Goal: Task Accomplishment & Management: Complete application form

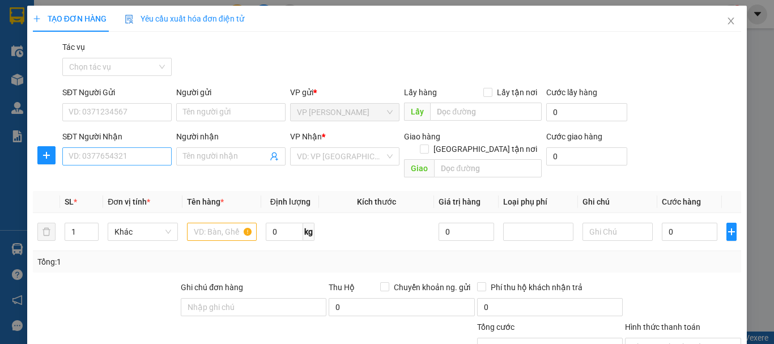
scroll to position [110, 0]
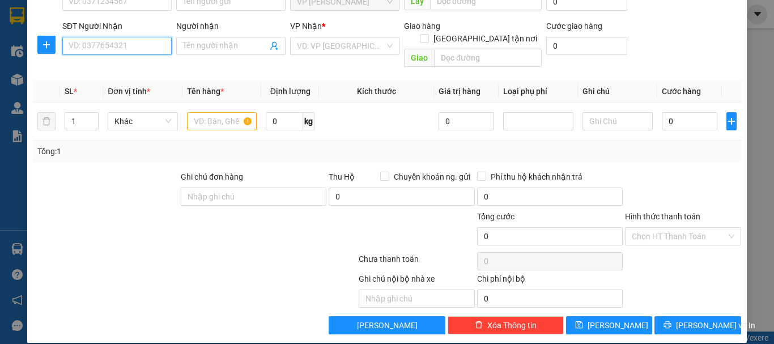
click at [110, 44] on input "SĐT Người Nhận" at bounding box center [116, 46] width 109 height 18
type input "0"
click at [136, 51] on input "SĐT Người Nhận" at bounding box center [116, 46] width 109 height 18
type input "0942943368"
click at [93, 117] on icon "up" at bounding box center [93, 119] width 4 height 4
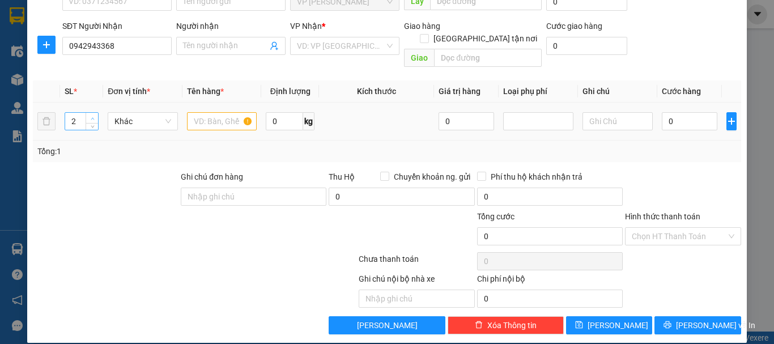
click at [93, 117] on icon "up" at bounding box center [93, 119] width 4 height 4
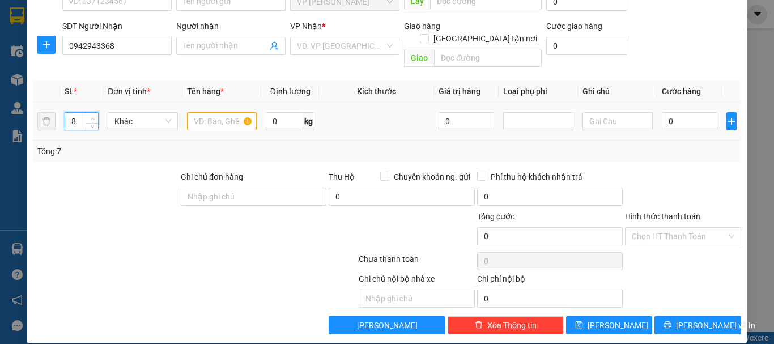
click at [93, 117] on icon "up" at bounding box center [93, 119] width 4 height 4
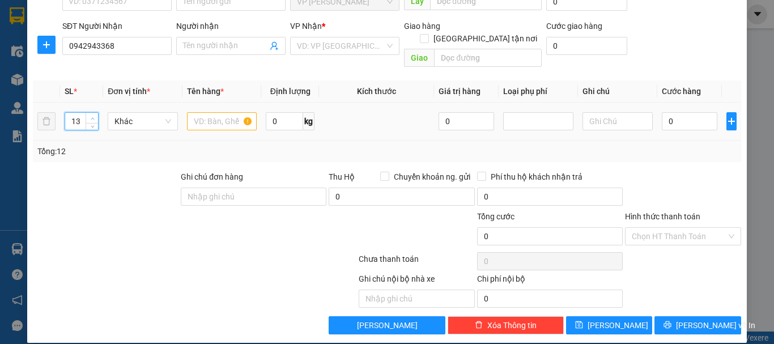
click at [93, 117] on icon "up" at bounding box center [93, 119] width 4 height 4
type input "15"
click at [93, 117] on icon "up" at bounding box center [93, 119] width 4 height 4
click at [203, 112] on input "text" at bounding box center [222, 121] width 70 height 18
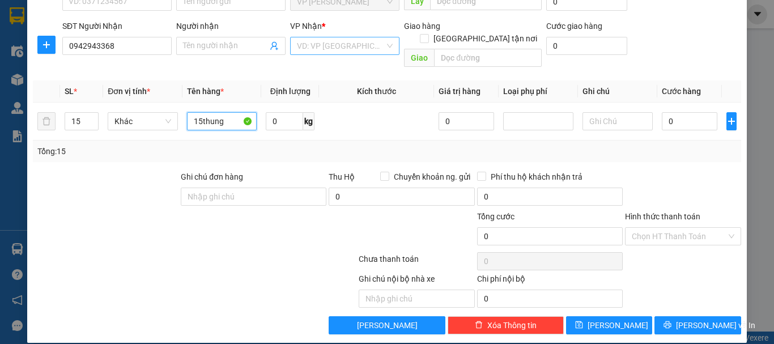
type input "15thung"
click at [371, 46] on input "search" at bounding box center [341, 45] width 88 height 17
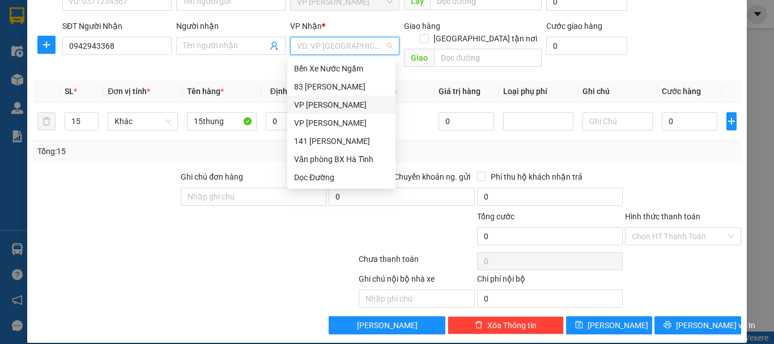
drag, startPoint x: 331, startPoint y: 105, endPoint x: 460, endPoint y: 71, distance: 133.5
click at [332, 105] on div "VP [PERSON_NAME]" at bounding box center [341, 105] width 95 height 12
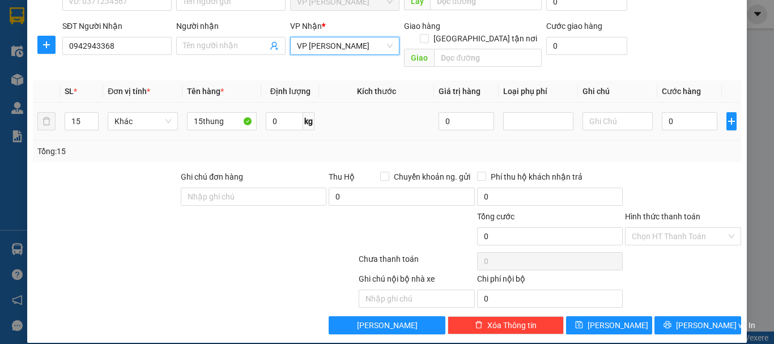
scroll to position [0, 0]
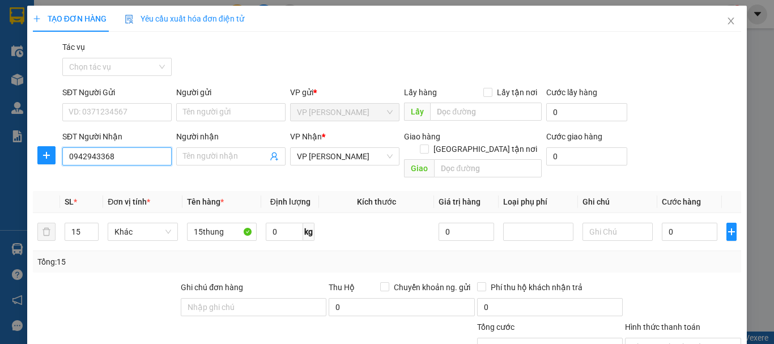
drag, startPoint x: 144, startPoint y: 157, endPoint x: 67, endPoint y: 156, distance: 77.6
click at [67, 156] on input "0942943368" at bounding box center [116, 156] width 109 height 18
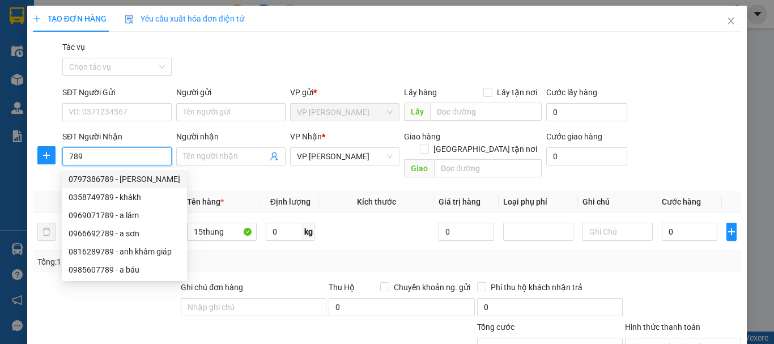
drag, startPoint x: 106, startPoint y: 180, endPoint x: 120, endPoint y: 180, distance: 14.2
click at [106, 180] on div "0797386789 - [PERSON_NAME]" at bounding box center [125, 179] width 112 height 12
type input "0797386789"
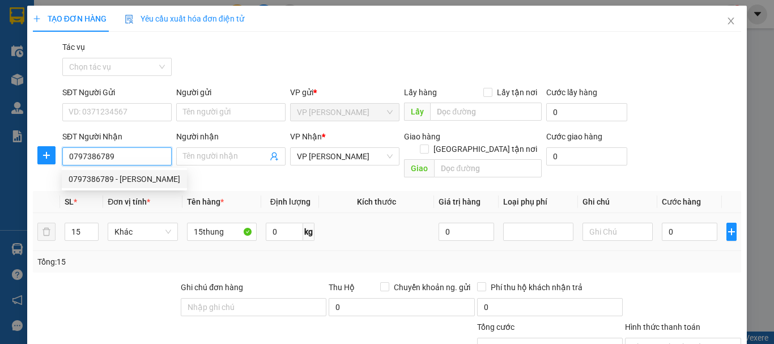
type input "[PERSON_NAME]"
checkbox input "true"
type input "41 [PERSON_NAME]"
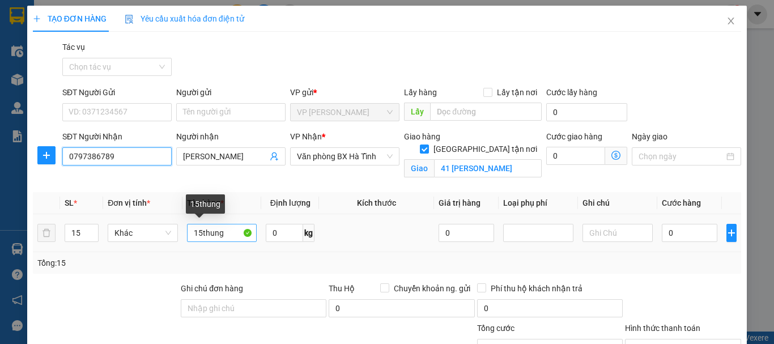
type input "0797386789"
click at [230, 232] on input "15thung" at bounding box center [222, 233] width 70 height 18
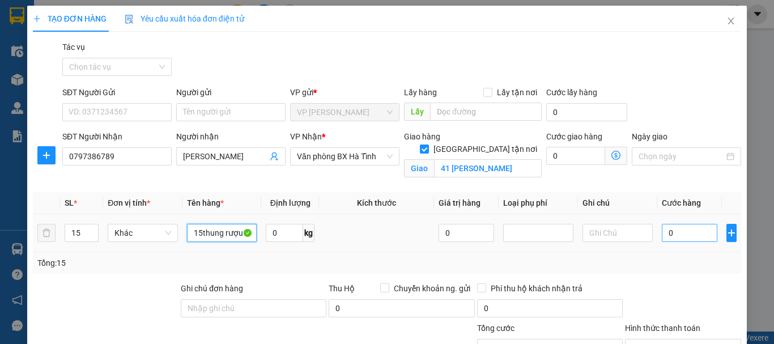
type input "15thung rượu"
click at [662, 234] on input "0" at bounding box center [690, 233] width 56 height 18
type input "4"
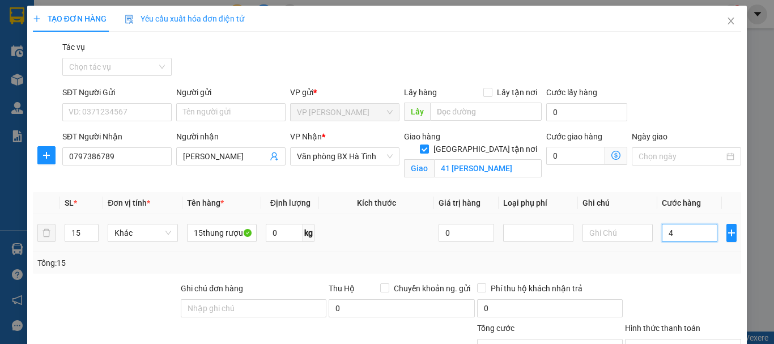
type input "45"
type input "450"
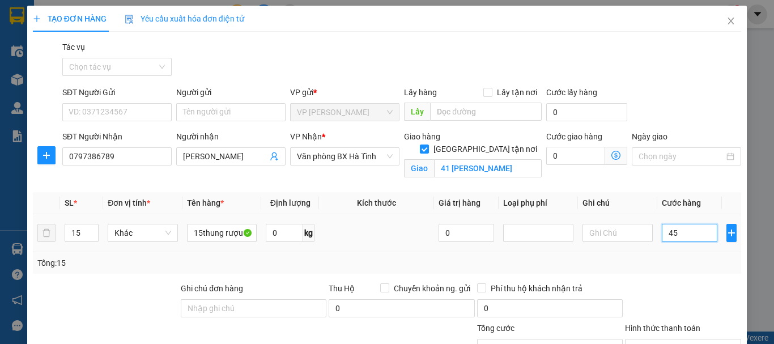
type input "450"
type input "4.500"
type input "45.000"
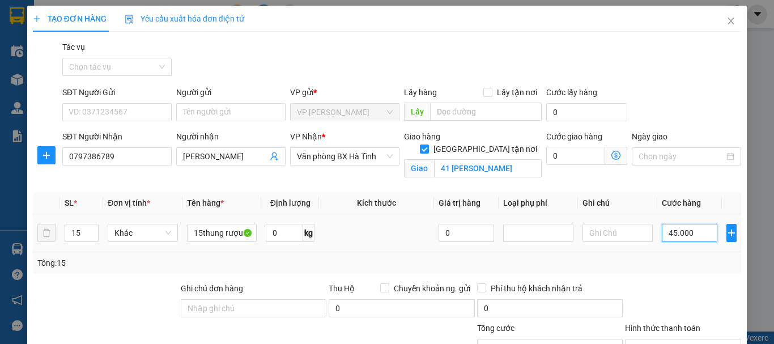
type input "45.000"
type input "450.000"
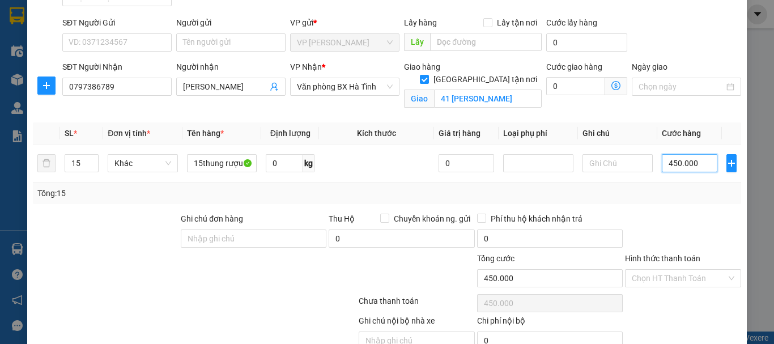
scroll to position [124, 0]
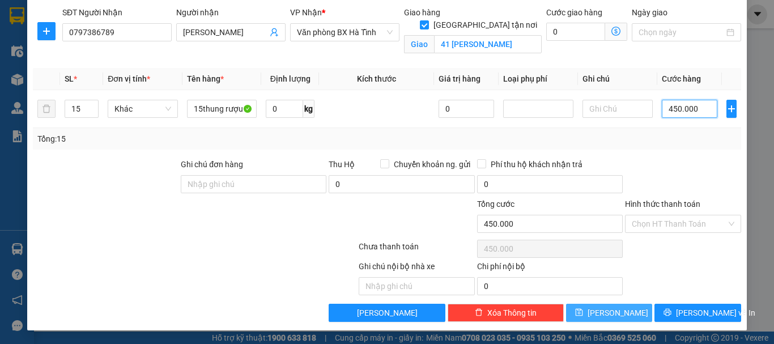
type input "450.000"
click at [628, 310] on button "[PERSON_NAME]" at bounding box center [609, 313] width 87 height 18
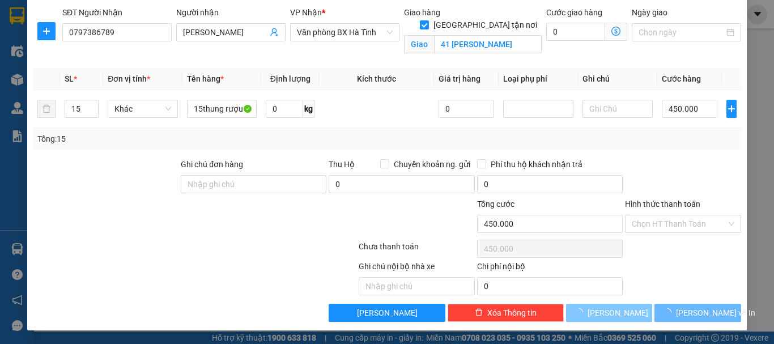
checkbox input "false"
type input "1"
type input "0"
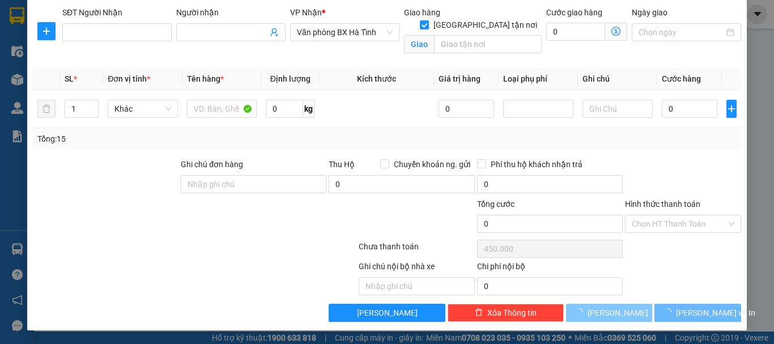
type input "0"
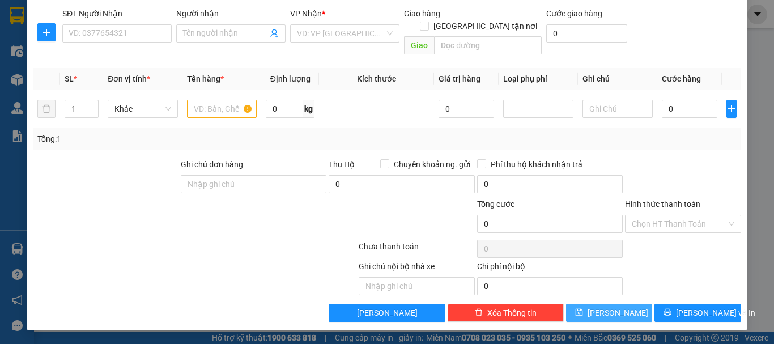
scroll to position [110, 0]
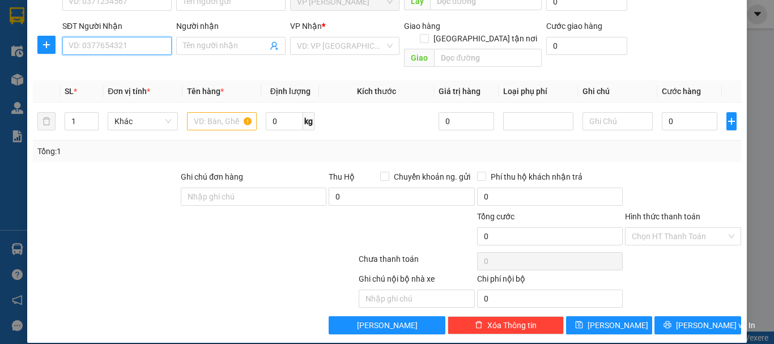
click at [108, 49] on input "SĐT Người Nhận" at bounding box center [116, 46] width 109 height 18
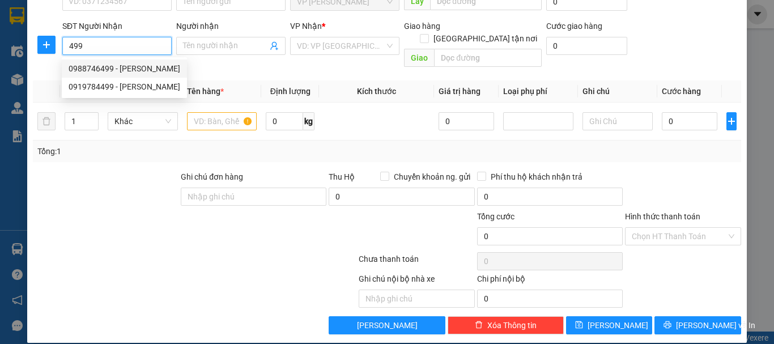
click at [99, 67] on div "0988746499 - [PERSON_NAME]" at bounding box center [125, 68] width 112 height 12
type input "0988746499"
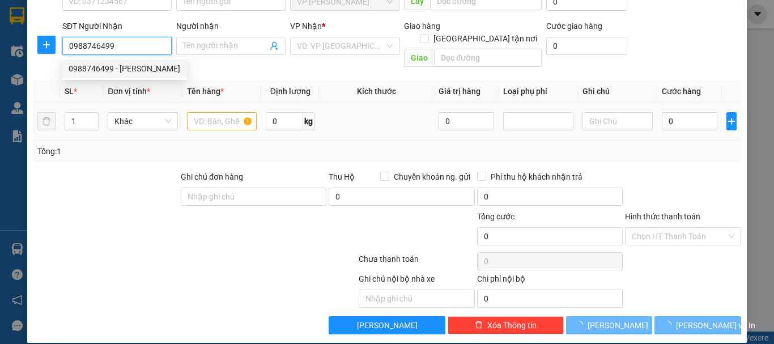
type input "[PERSON_NAME]"
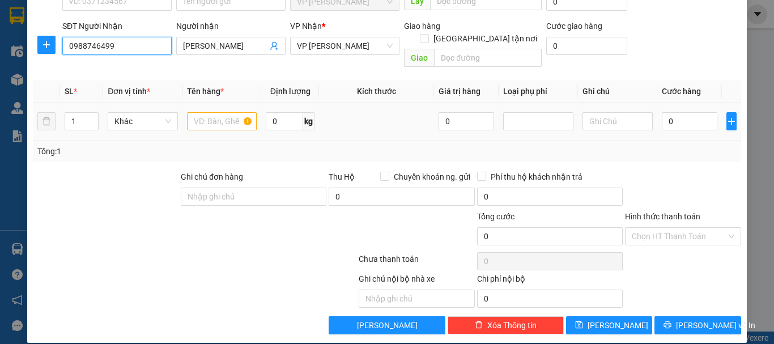
type input "0988746499"
click at [207, 113] on input "text" at bounding box center [222, 121] width 70 height 18
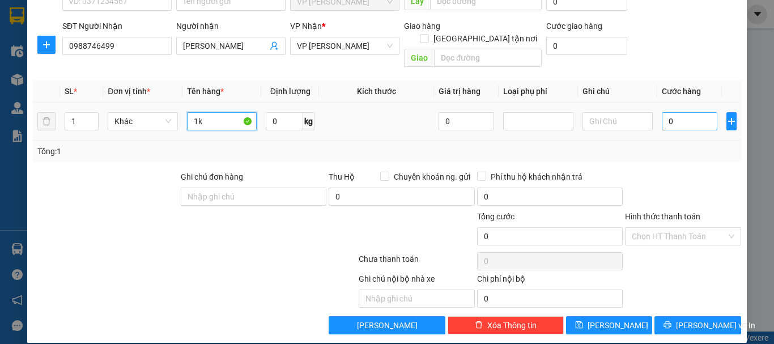
type input "1k"
click at [662, 112] on input "0" at bounding box center [690, 121] width 56 height 18
type input "4"
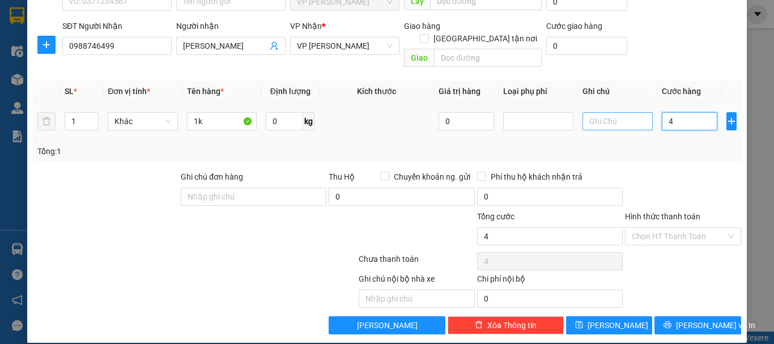
type input "40"
type input "400"
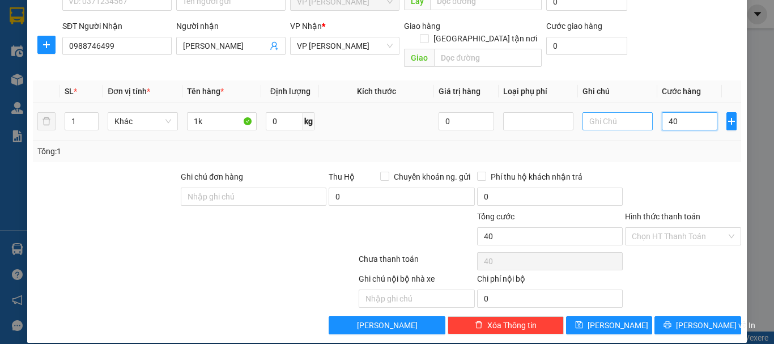
type input "400"
type input "4.000"
type input "40.000"
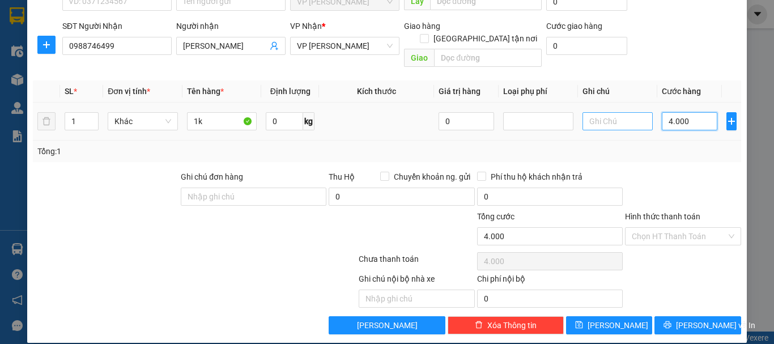
type input "40.000"
drag, startPoint x: 659, startPoint y: 109, endPoint x: 688, endPoint y: 115, distance: 30.1
click at [688, 115] on input "40.000" at bounding box center [690, 121] width 56 height 18
type input "5"
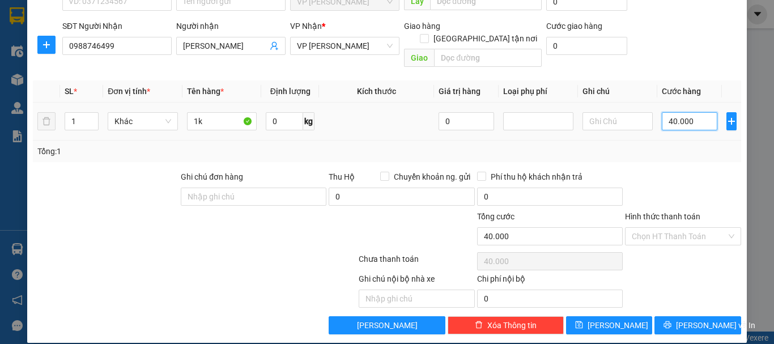
type input "5"
type input "50"
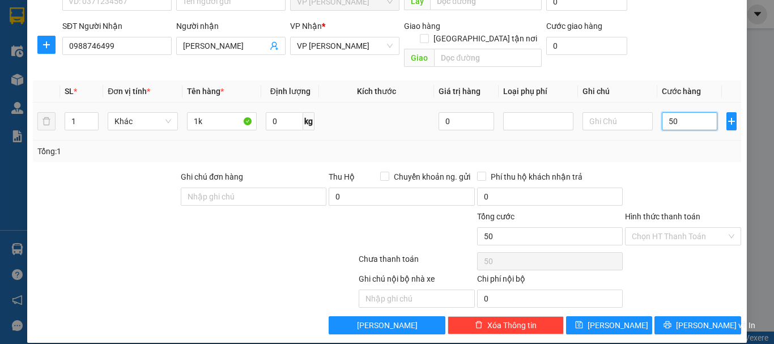
type input "500"
type input "5.000"
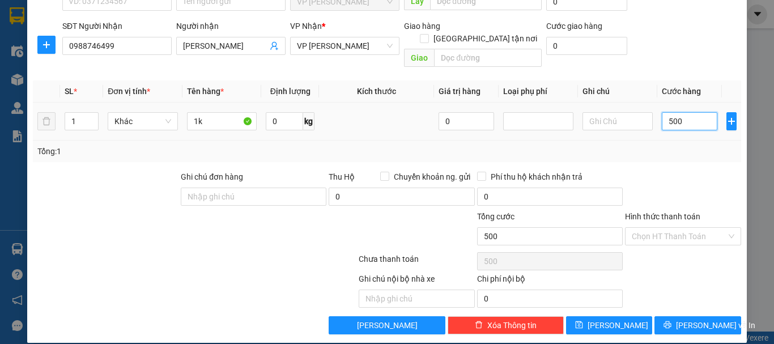
type input "5.000"
type input "50.000"
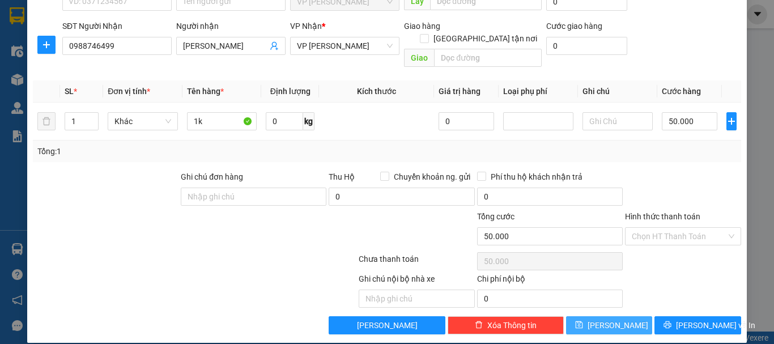
drag, startPoint x: 610, startPoint y: 309, endPoint x: 600, endPoint y: 303, distance: 11.5
click at [610, 319] on span "[PERSON_NAME]" at bounding box center [617, 325] width 61 height 12
type input "0"
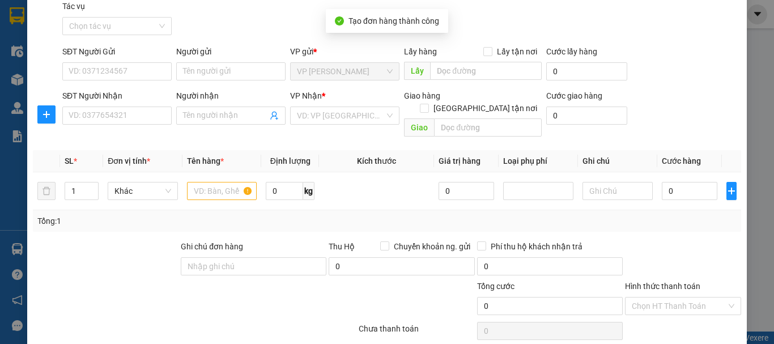
scroll to position [0, 0]
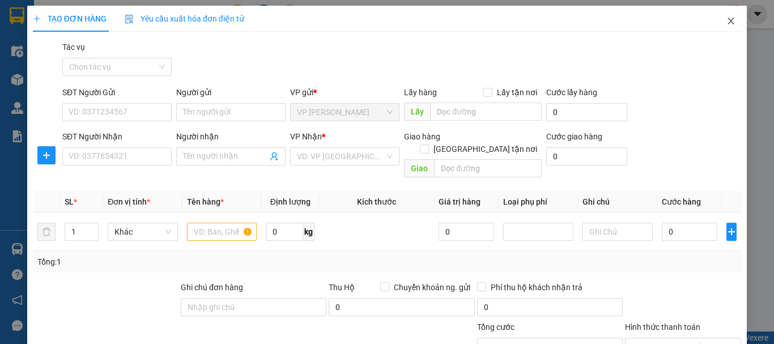
click at [726, 22] on icon "close" at bounding box center [730, 20] width 9 height 9
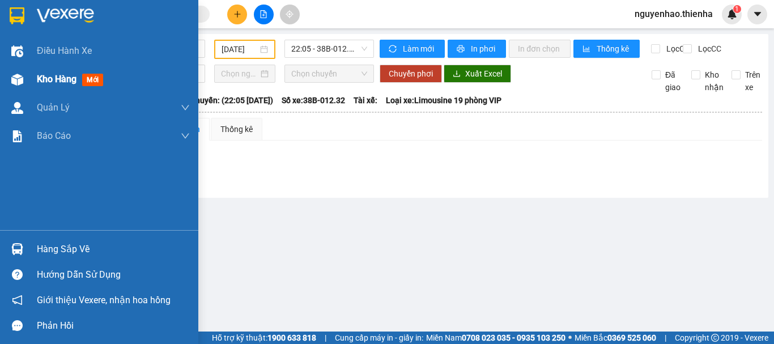
click at [39, 86] on div "Kho hàng mới" at bounding box center [72, 79] width 71 height 14
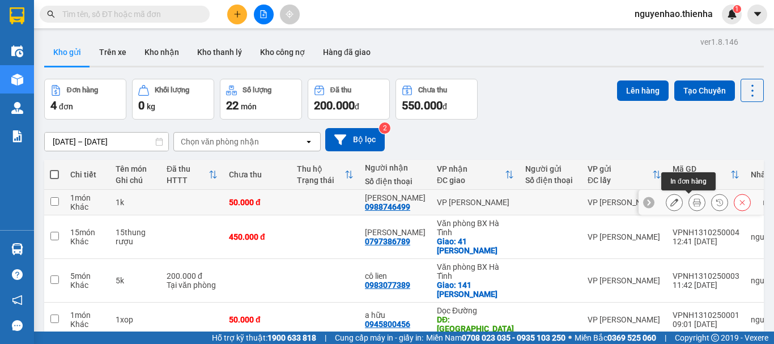
click at [693, 203] on icon at bounding box center [697, 202] width 8 height 8
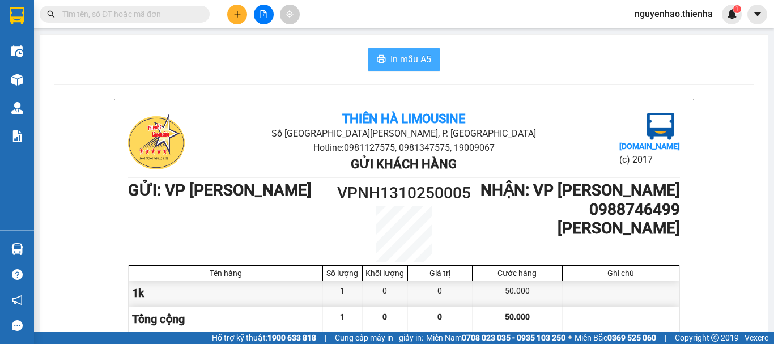
click at [403, 61] on span "In mẫu A5" at bounding box center [410, 59] width 41 height 14
